Goal: Ask a question

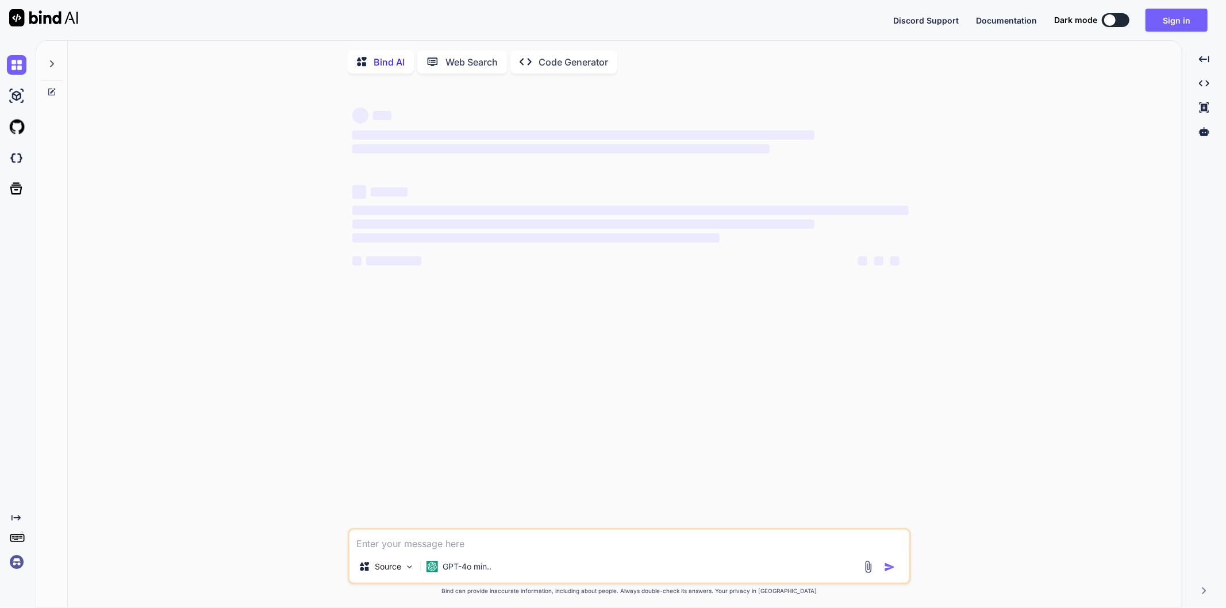
type textarea "x"
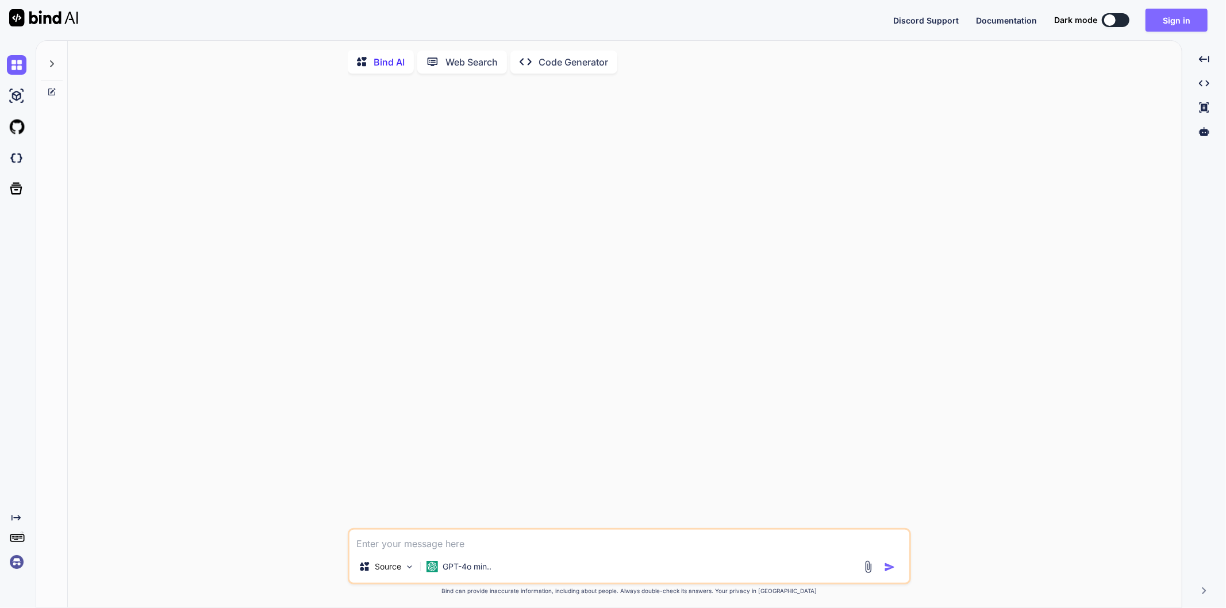
click at [1183, 16] on button "Sign in" at bounding box center [1177, 20] width 62 height 23
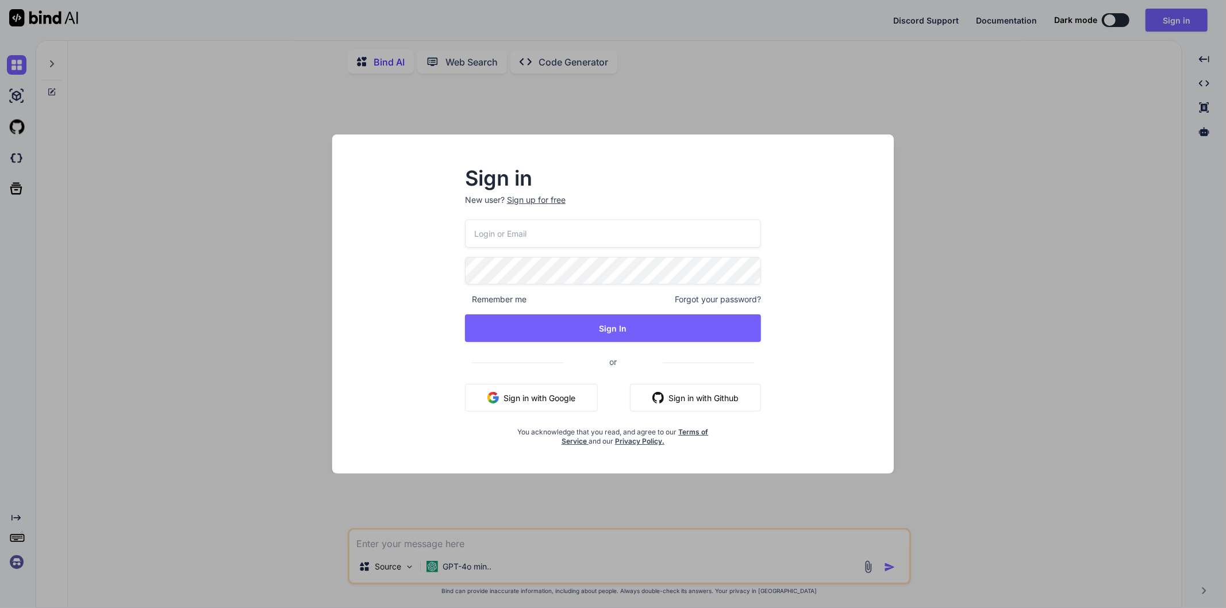
click at [521, 240] on input "email" at bounding box center [613, 234] width 296 height 28
type input "[EMAIL_ADDRESS][DOMAIN_NAME]"
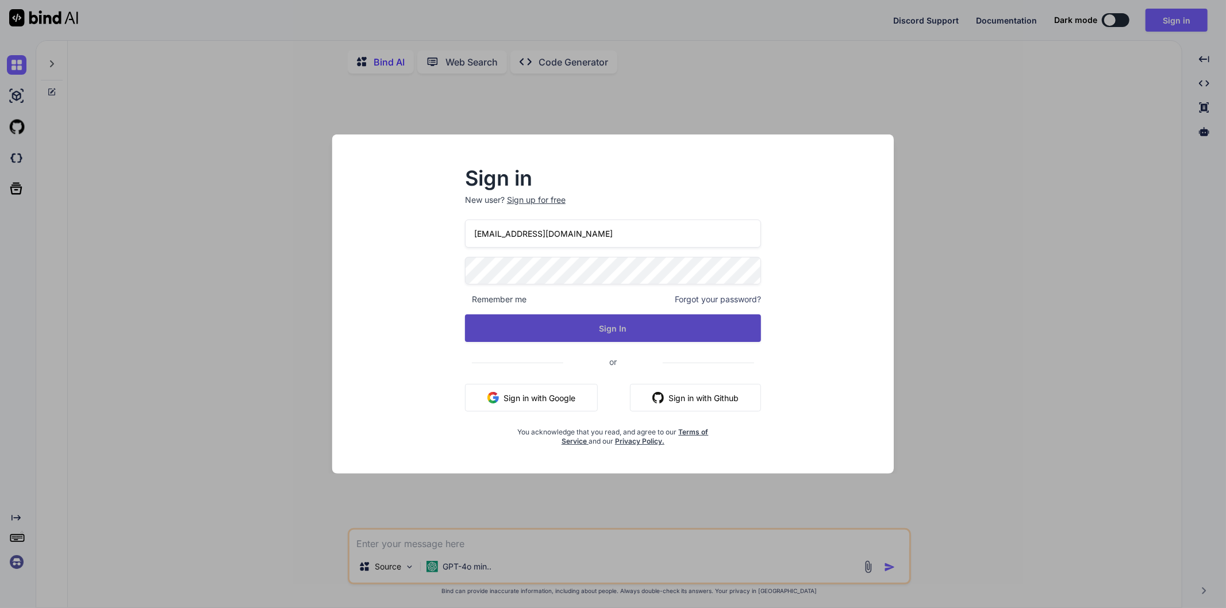
click at [638, 324] on button "Sign In" at bounding box center [613, 329] width 296 height 28
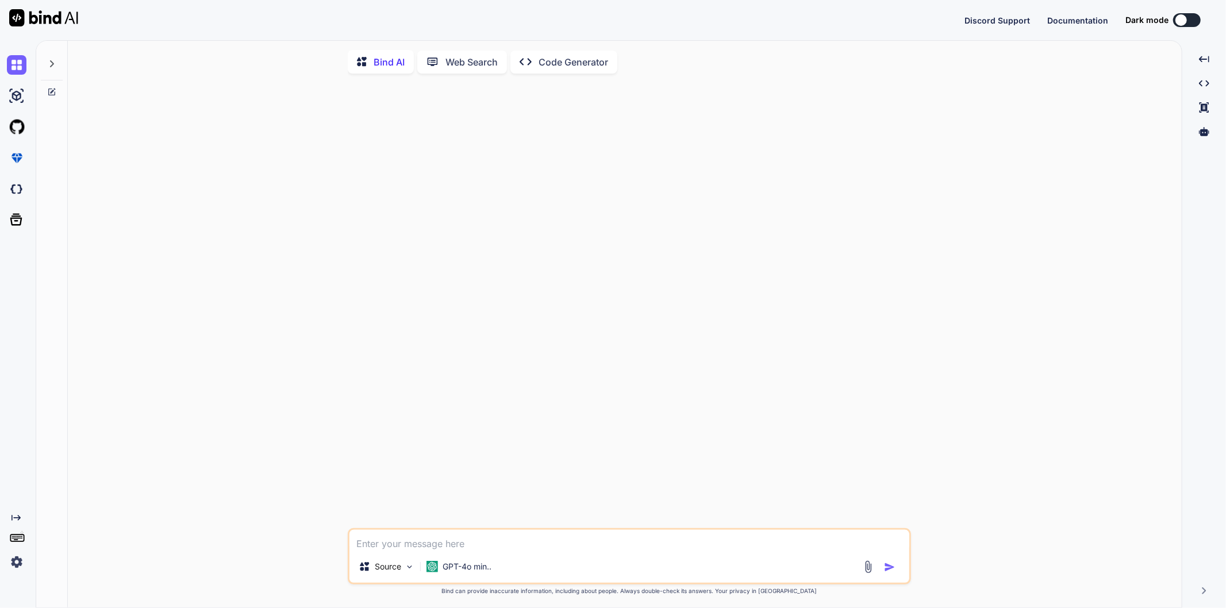
type textarea "x"
click at [430, 549] on textarea at bounding box center [630, 540] width 560 height 21
paste textarea "$(document).on("click", "#trackingIDsubmit",function(e){ let trackingId = $('#t…"
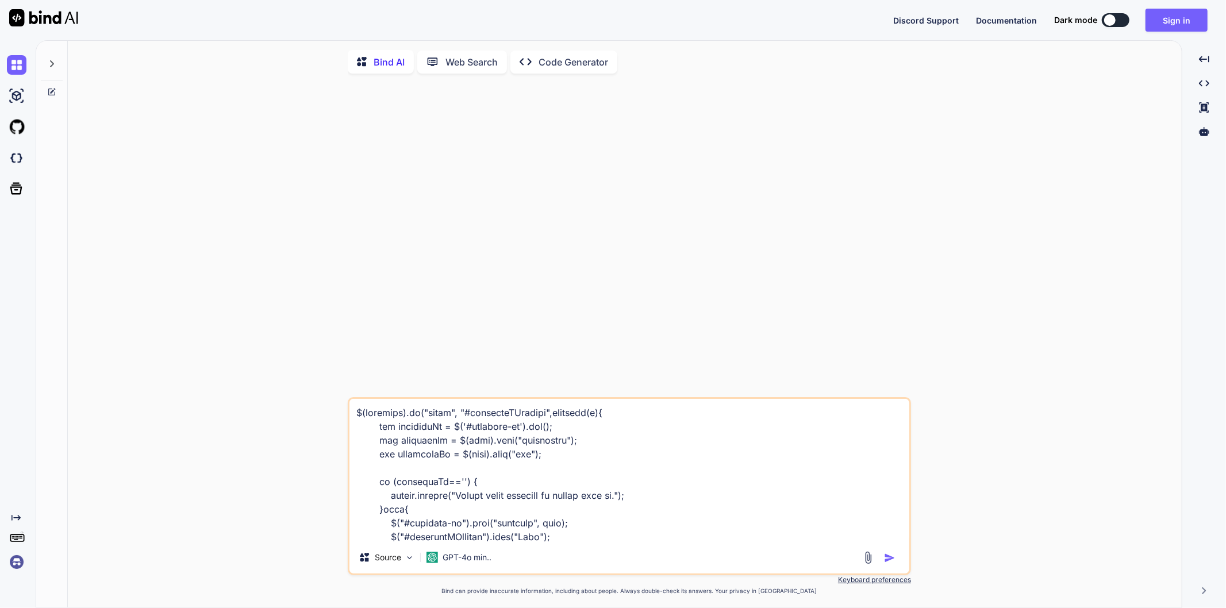
scroll to position [388, 0]
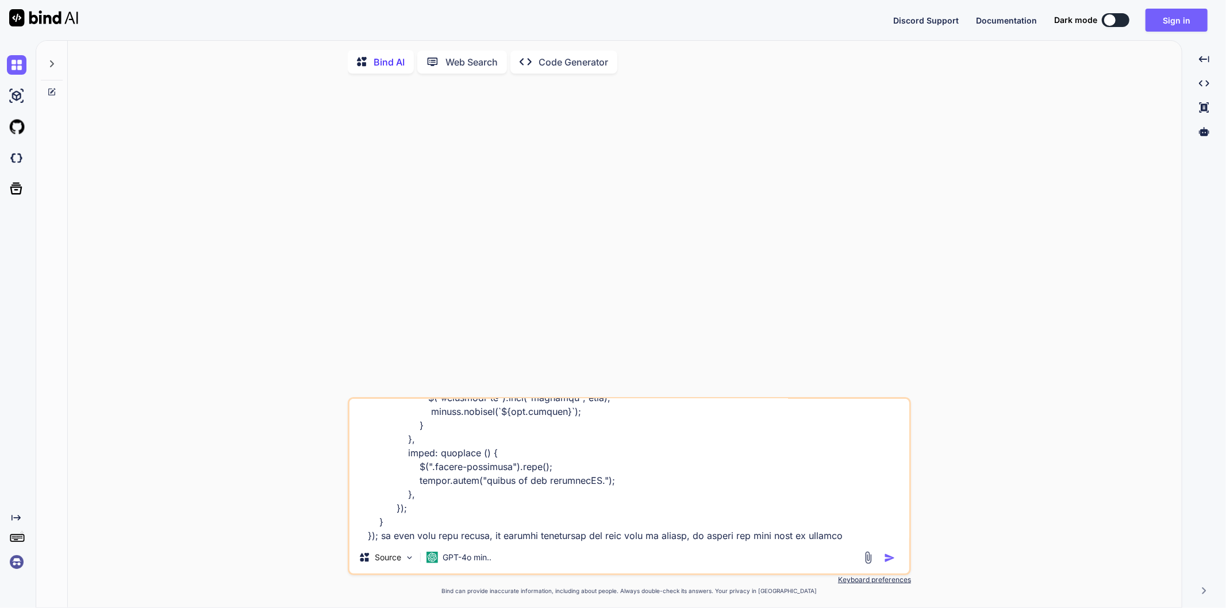
type textarea "$(document).on("click", "#trackingIDsubmit",function(e){ let trackingId = $('#t…"
click at [894, 559] on img "button" at bounding box center [889, 558] width 11 height 11
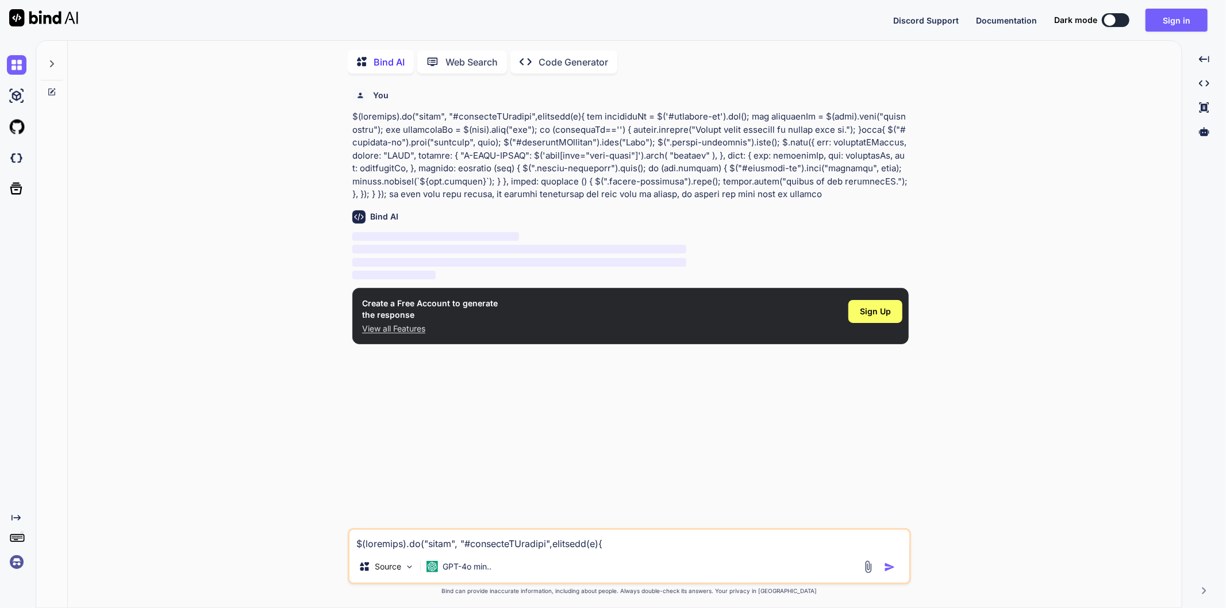
scroll to position [4, 0]
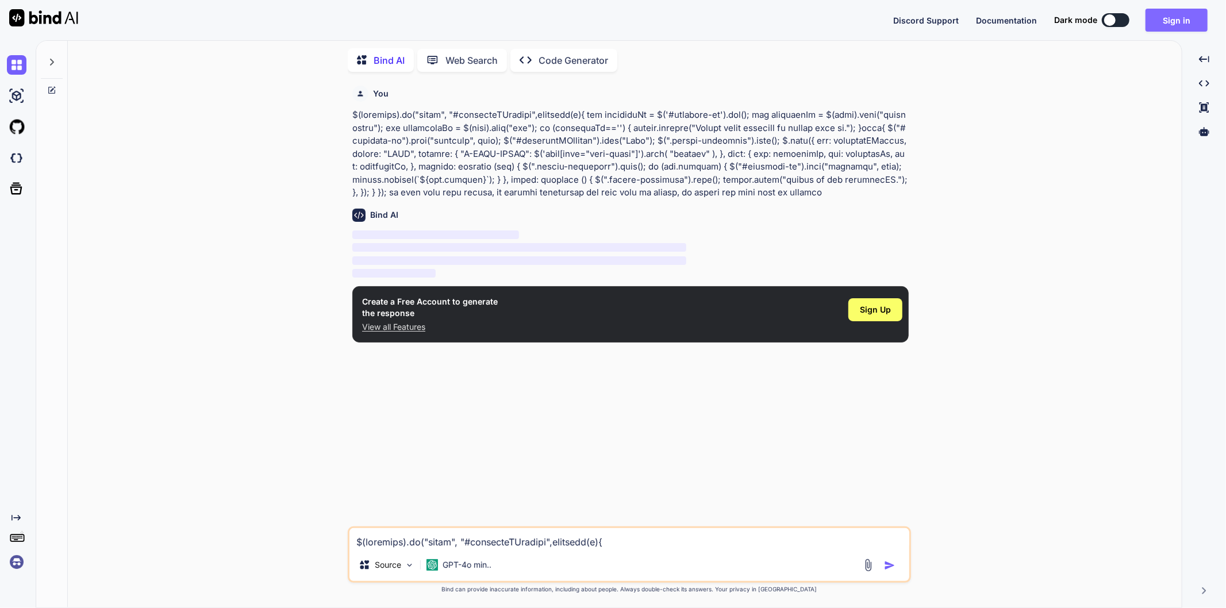
click at [1181, 11] on button "Sign in" at bounding box center [1177, 20] width 62 height 23
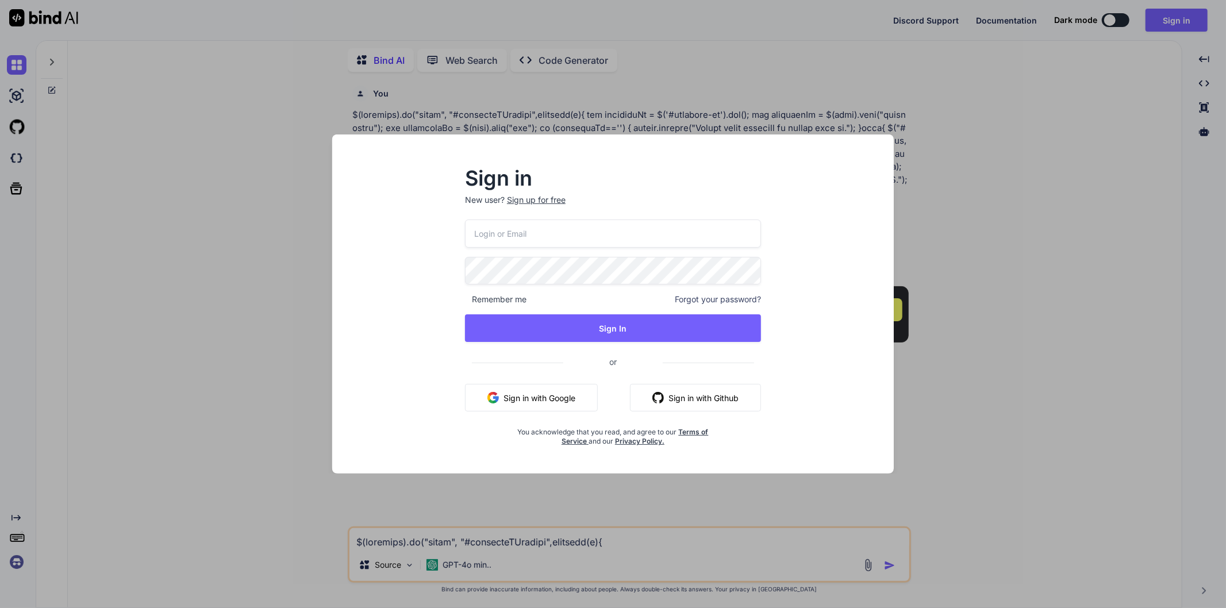
click at [533, 230] on input "email" at bounding box center [613, 234] width 296 height 28
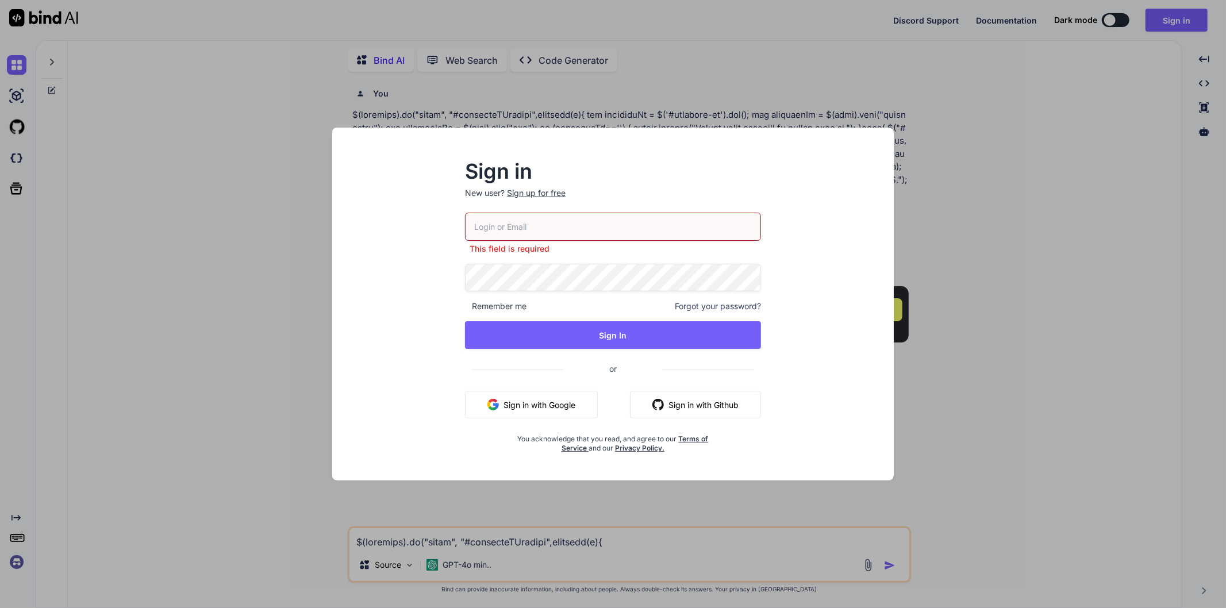
type input "k"
type input "[DEMOGRAPHIC_DATA]"
click at [538, 187] on div "Sign up for free" at bounding box center [536, 192] width 59 height 11
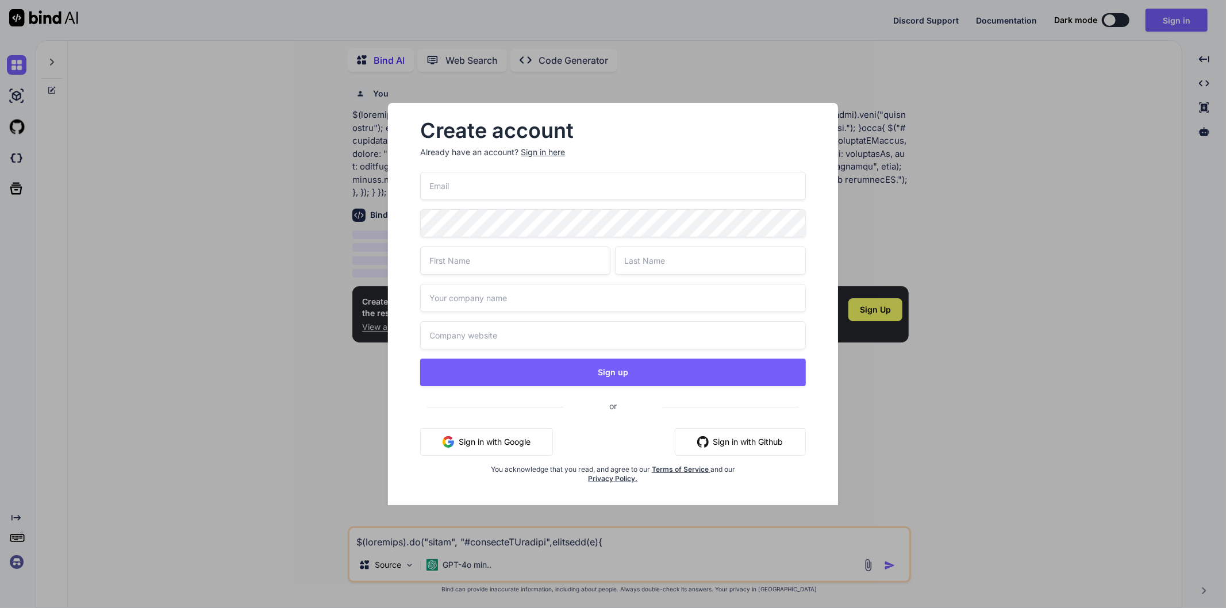
click at [547, 187] on input "email" at bounding box center [612, 186] width 385 height 28
type input "[EMAIL_ADDRESS][DOMAIN_NAME]"
type input "sibasundar"
type input "sahoo"
drag, startPoint x: 513, startPoint y: 185, endPoint x: 408, endPoint y: 187, distance: 104.7
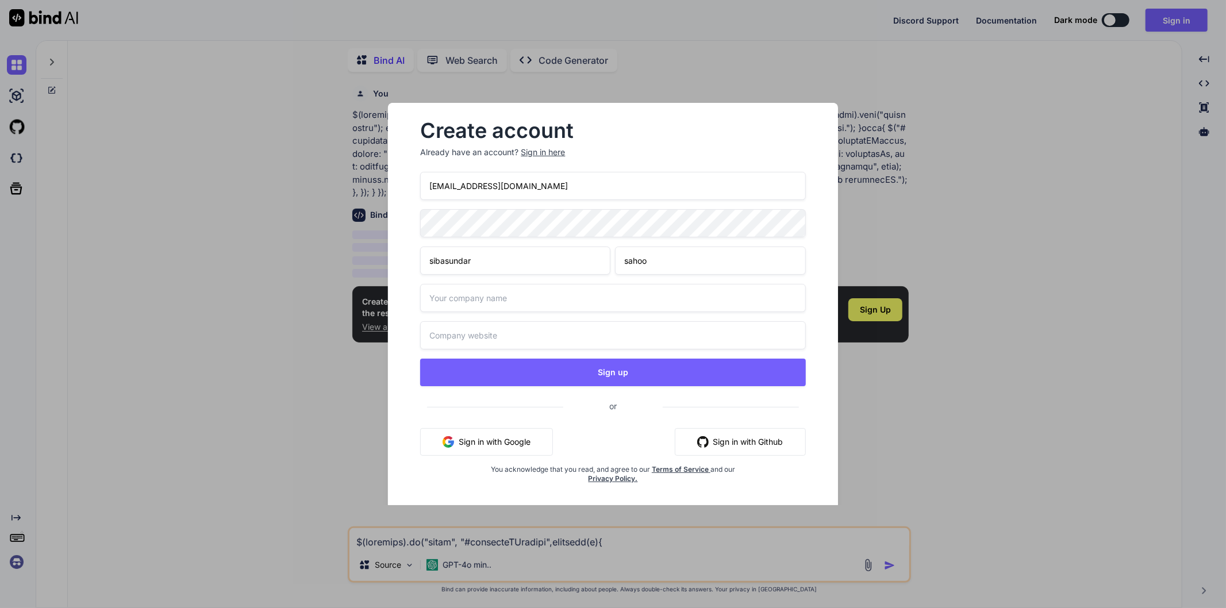
click at [408, 187] on div "Create account Already have an account? Sign in here [PERSON_NAME][EMAIL_ADDRES…" at bounding box center [613, 311] width 413 height 399
click at [1008, 174] on div "Create account Already have an account? Sign in here [PERSON_NAME][EMAIL_ADDRES…" at bounding box center [613, 304] width 1226 height 608
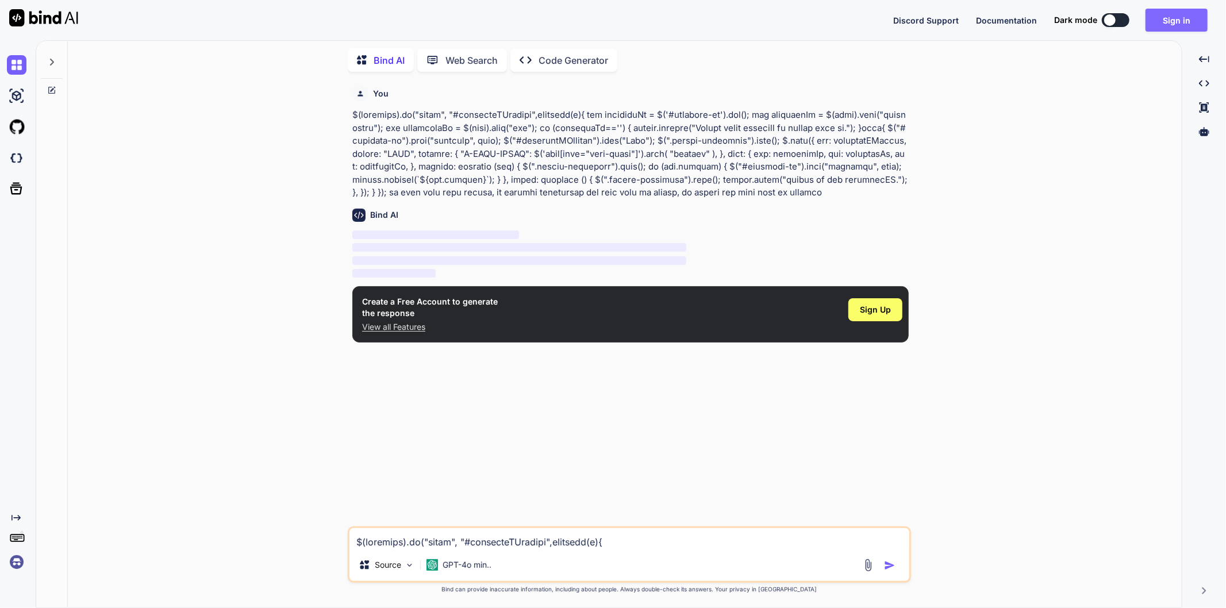
click at [1170, 22] on button "Sign in" at bounding box center [1177, 20] width 62 height 23
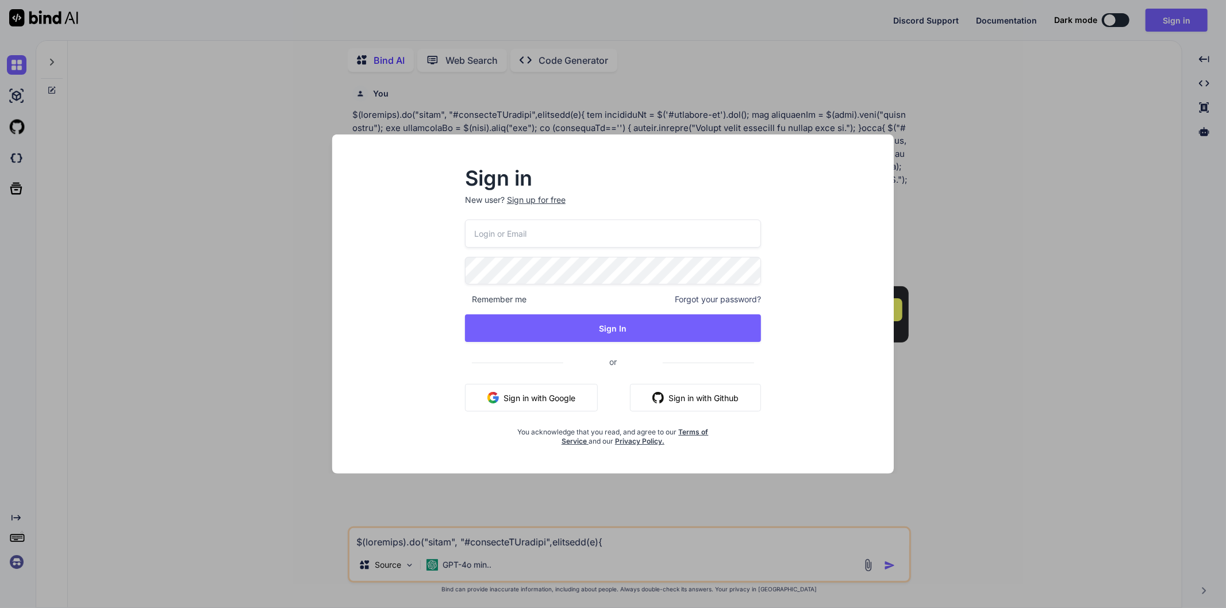
click at [558, 235] on input "email" at bounding box center [613, 234] width 296 height 28
paste input "[EMAIL_ADDRESS][DOMAIN_NAME]"
click at [523, 233] on input "[EMAIL_ADDRESS][DOMAIN_NAME]" at bounding box center [613, 234] width 296 height 28
click at [501, 232] on input "[PERSON_NAME][EMAIL_ADDRESS][DOMAIN_NAME]" at bounding box center [613, 234] width 296 height 28
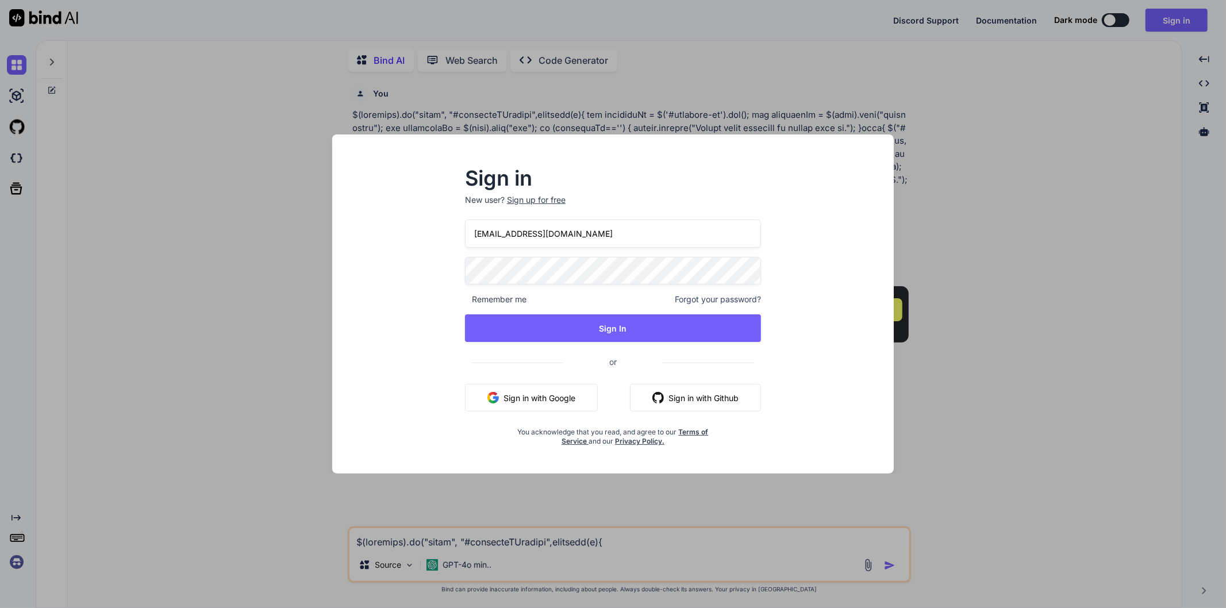
type input "[EMAIL_ADDRESS][DOMAIN_NAME]"
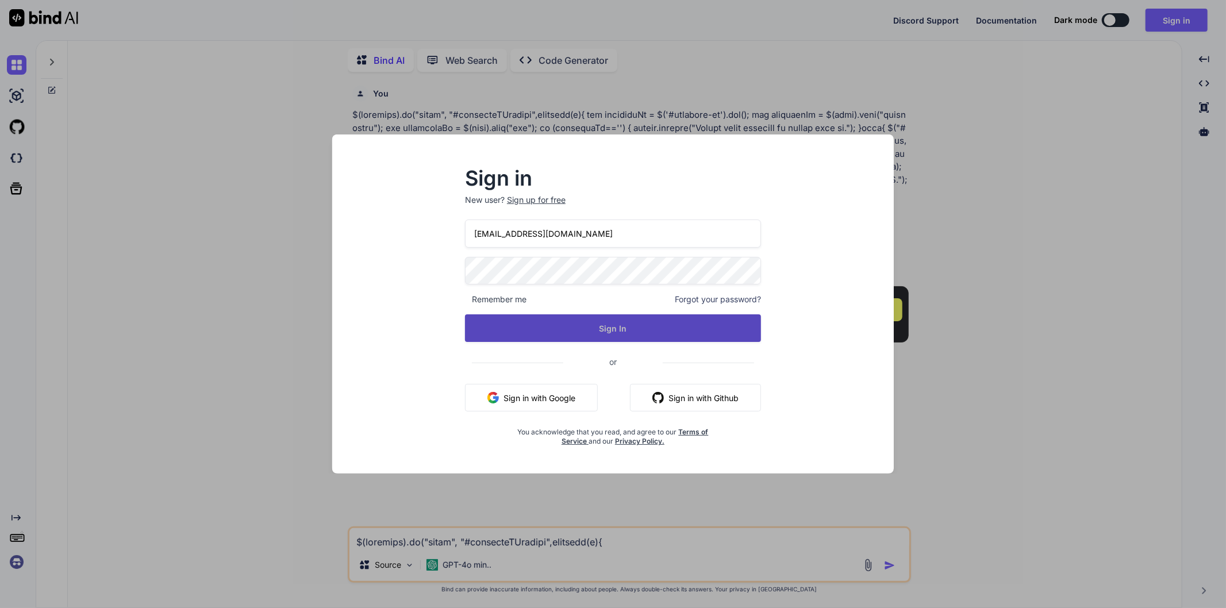
click at [600, 331] on button "Sign In" at bounding box center [613, 329] width 296 height 28
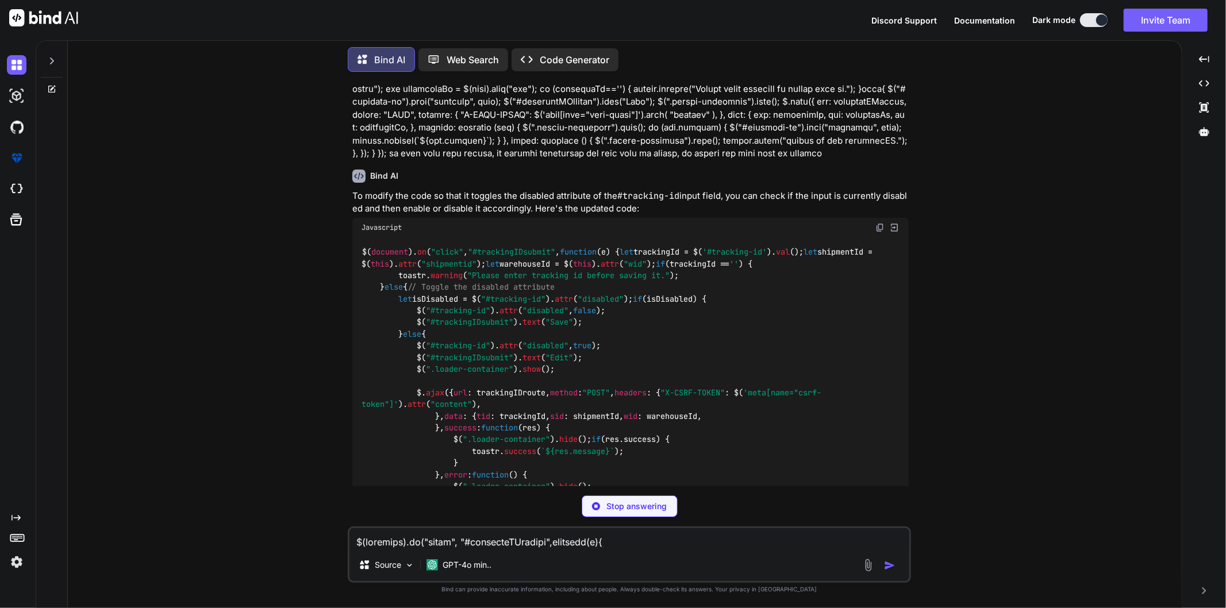
scroll to position [128, 0]
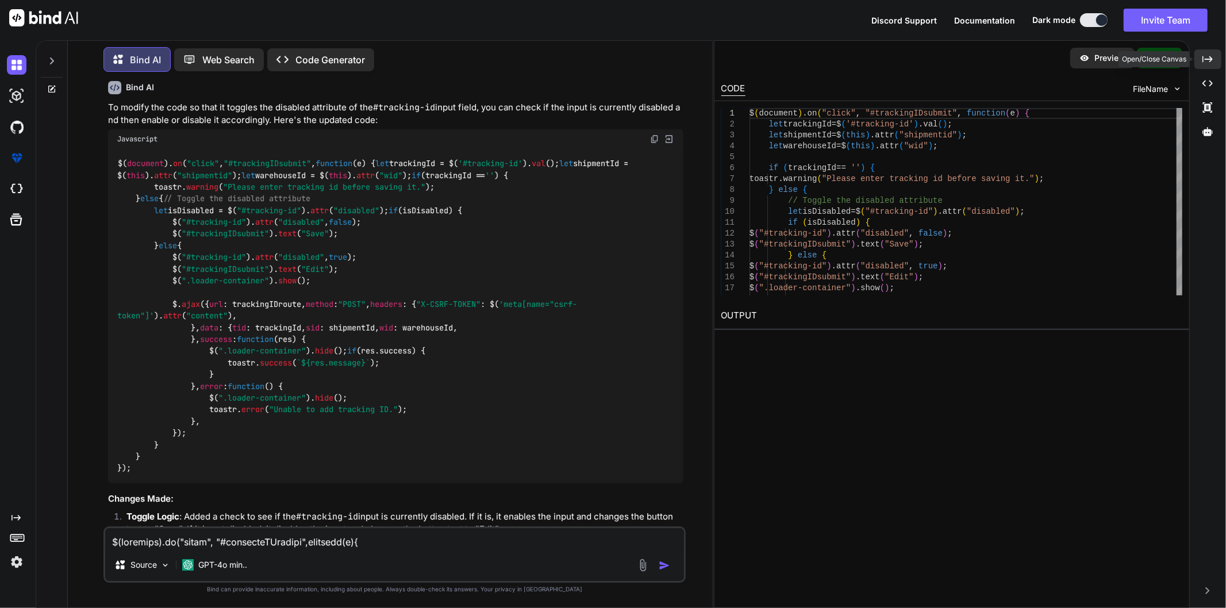
click at [1211, 60] on icon at bounding box center [1208, 59] width 10 height 6
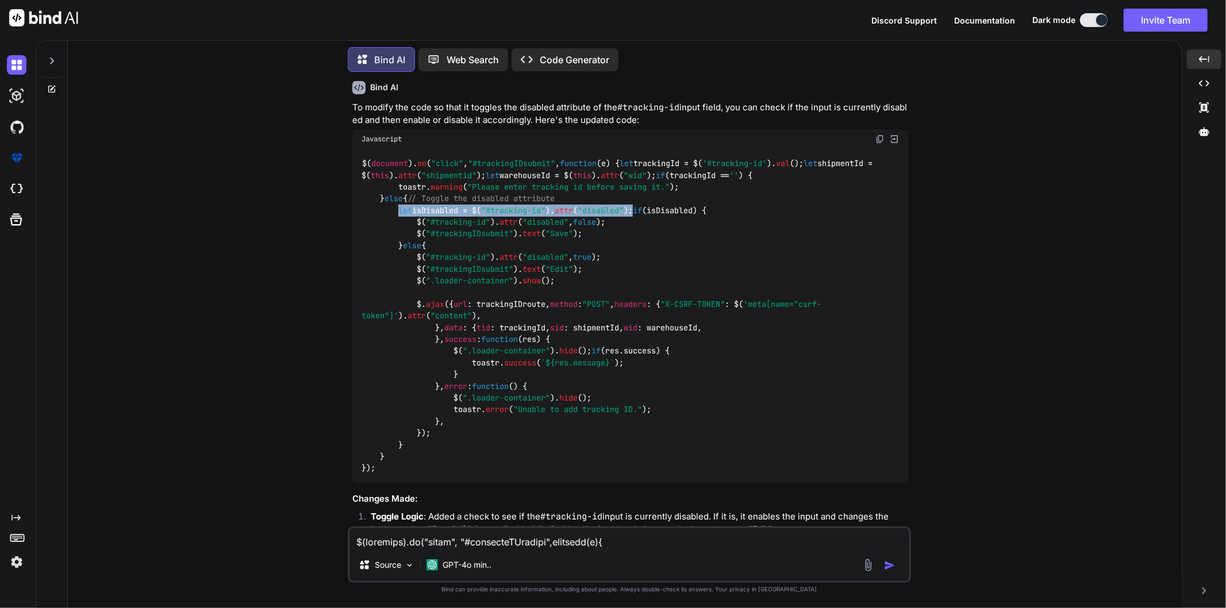
drag, startPoint x: 647, startPoint y: 267, endPoint x: 398, endPoint y: 264, distance: 249.0
click at [398, 264] on div "$( document ). on ( "click" , "#trackingIDsubmit" , function ( e ) { let tracki…" at bounding box center [630, 316] width 557 height 335
copy code "let isDisabled = $( "#tracking-id" ). attr ( "disabled" );"
drag, startPoint x: 405, startPoint y: 318, endPoint x: 392, endPoint y: 286, distance: 34.8
click at [392, 286] on code "$( document ). on ( "click" , "#trackingIDsubmit" , function ( e ) { let tracki…" at bounding box center [620, 316] width 516 height 317
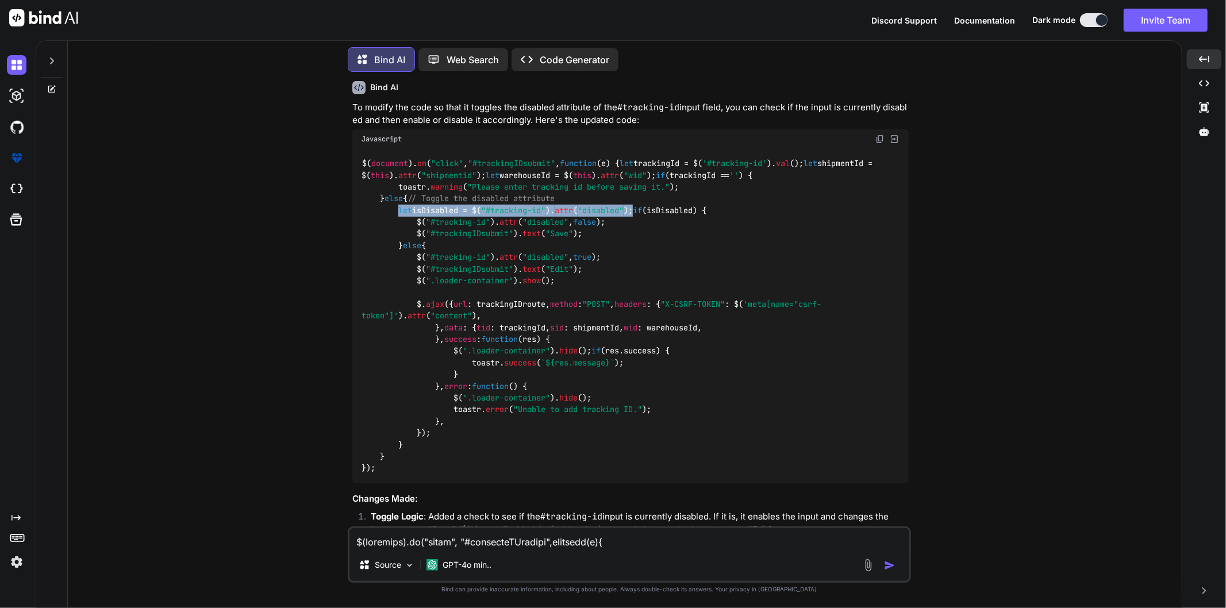
copy code "if (isDisabled) { $( "#tracking-id" ). attr ( "disabled" , false ); $( "#tracki…"
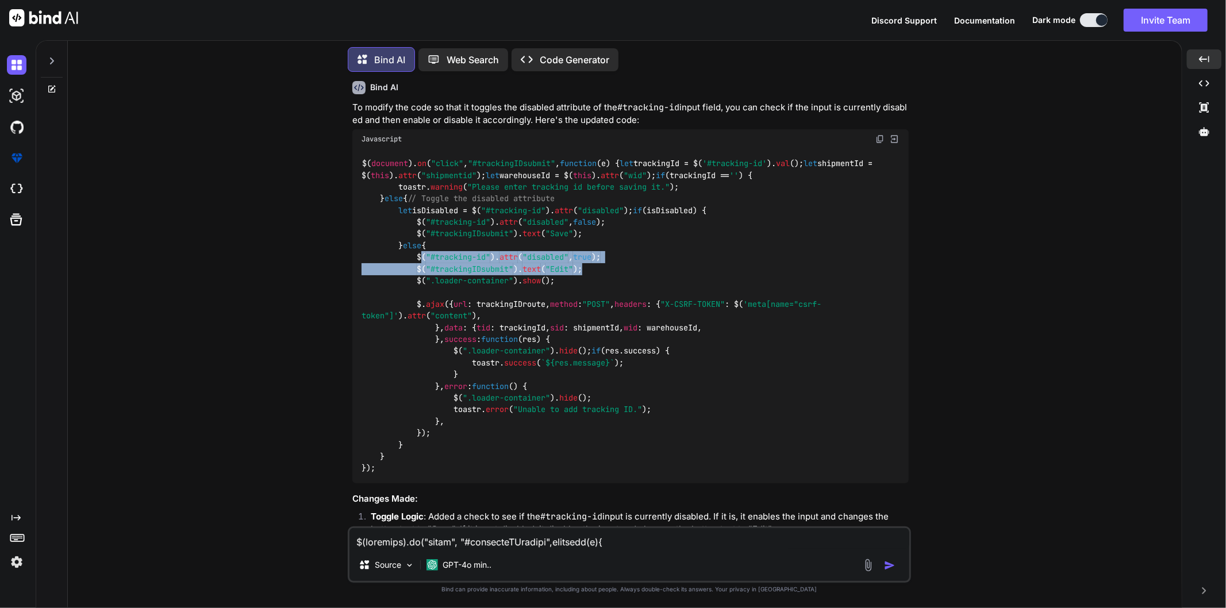
drag, startPoint x: 593, startPoint y: 339, endPoint x: 419, endPoint y: 329, distance: 174.5
click at [419, 329] on div "$( document ). on ( "click" , "#trackingIDsubmit" , function ( e ) { let tracki…" at bounding box center [630, 316] width 557 height 335
copy code "$( "#tracking-id" ). attr ( "disabled" , true ); $( "#trackingIDsubmit" ). text…"
click at [880, 136] on img at bounding box center [880, 139] width 9 height 9
